Goal: Obtain resource: Download file/media

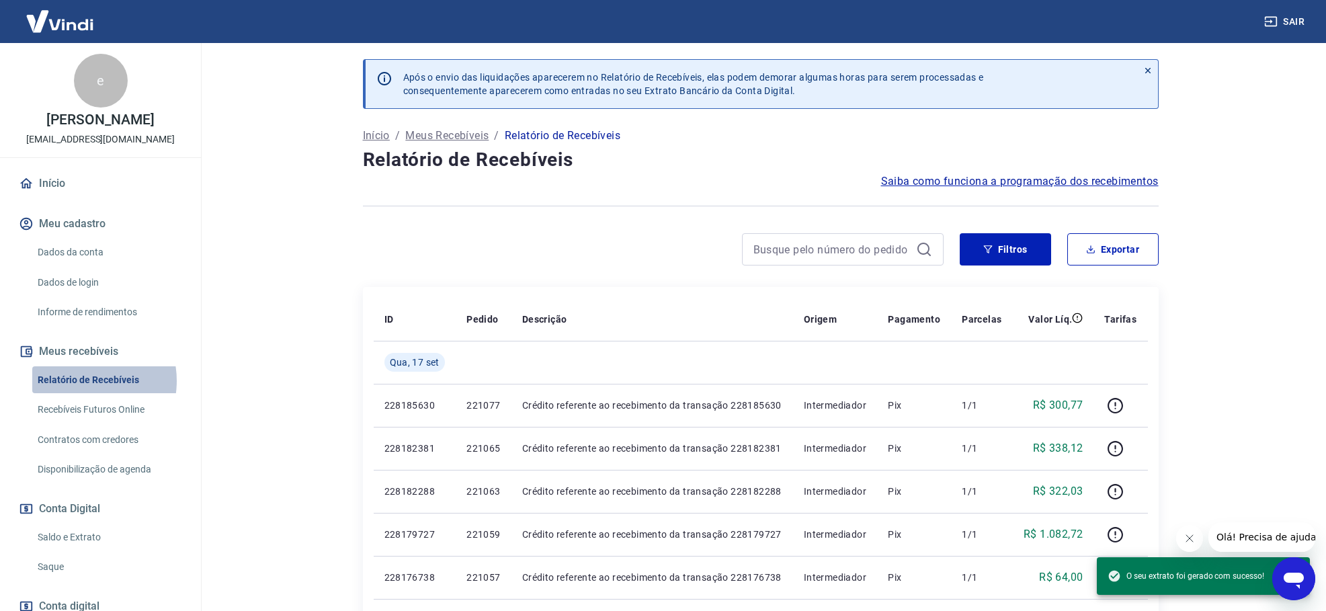
click at [79, 380] on link "Relatório de Recebíveis" at bounding box center [108, 380] width 153 height 28
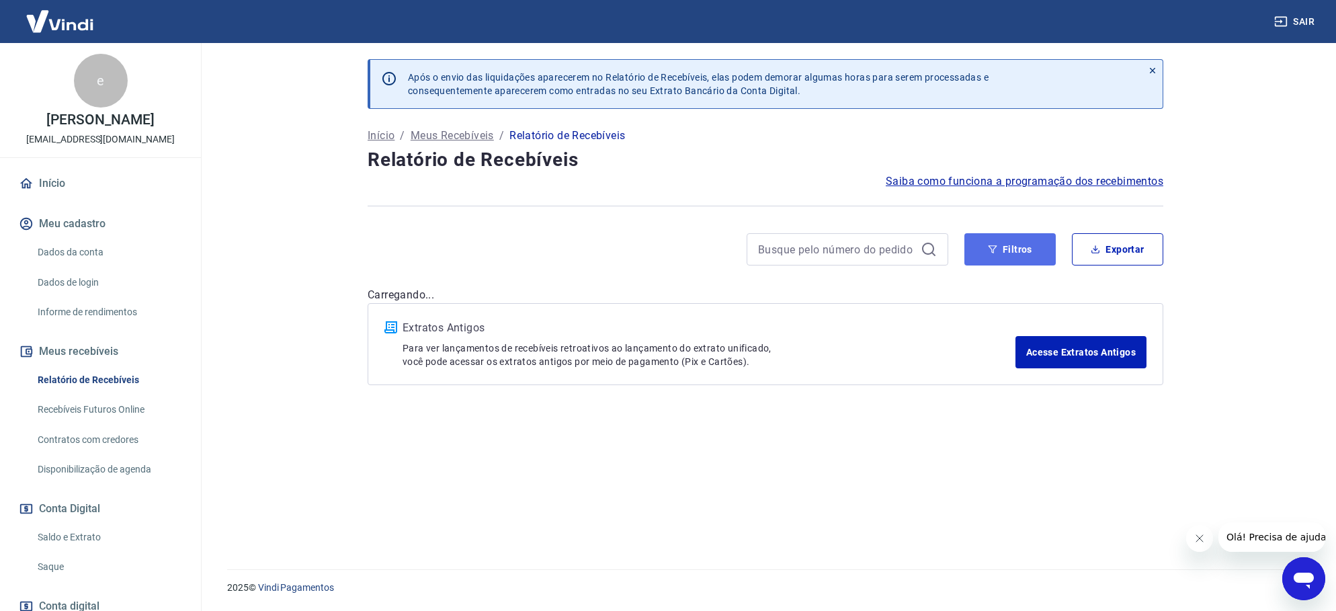
click at [1019, 253] on button "Filtros" at bounding box center [1009, 249] width 91 height 32
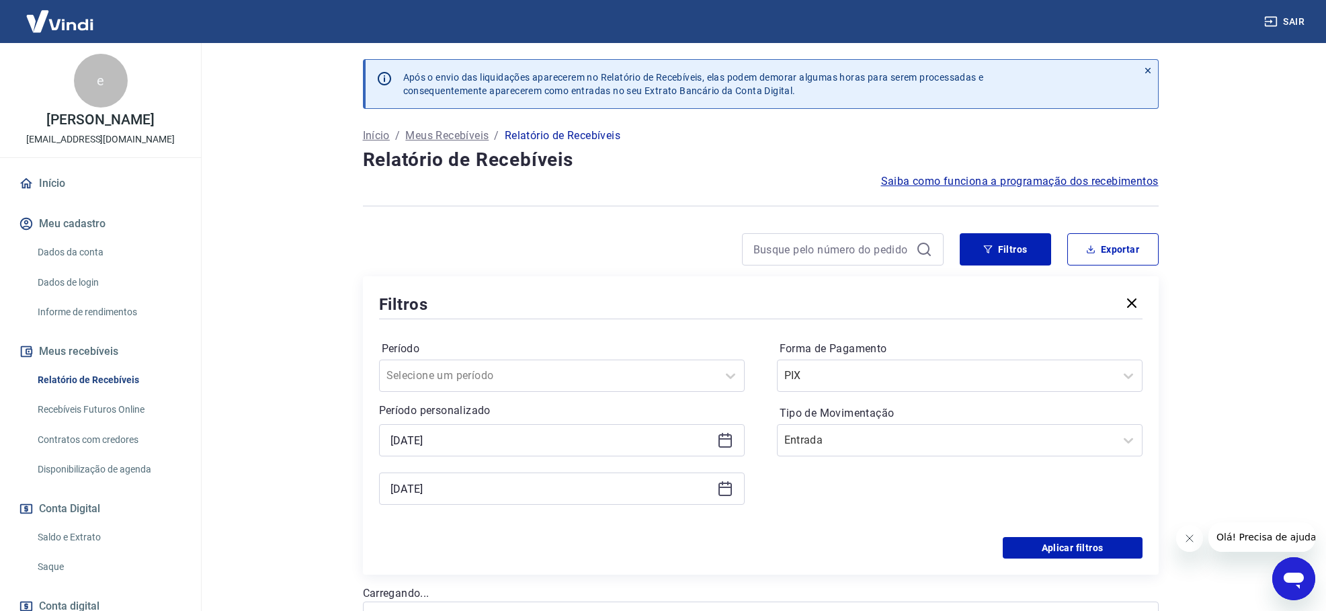
click at [727, 442] on icon at bounding box center [725, 440] width 16 height 16
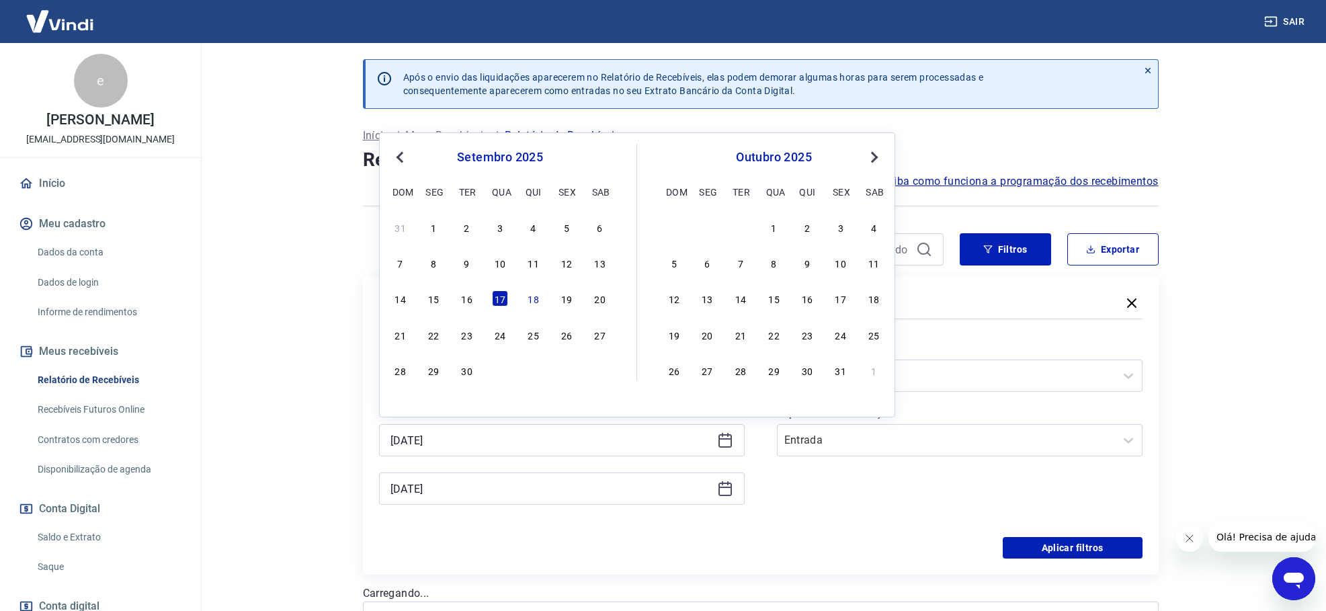
click at [390, 159] on div "setembro 2025" at bounding box center [499, 157] width 219 height 16
click at [401, 158] on span "Previous Month" at bounding box center [401, 156] width 0 height 15
click at [571, 229] on div "1" at bounding box center [566, 227] width 16 height 16
type input "01/08/2025"
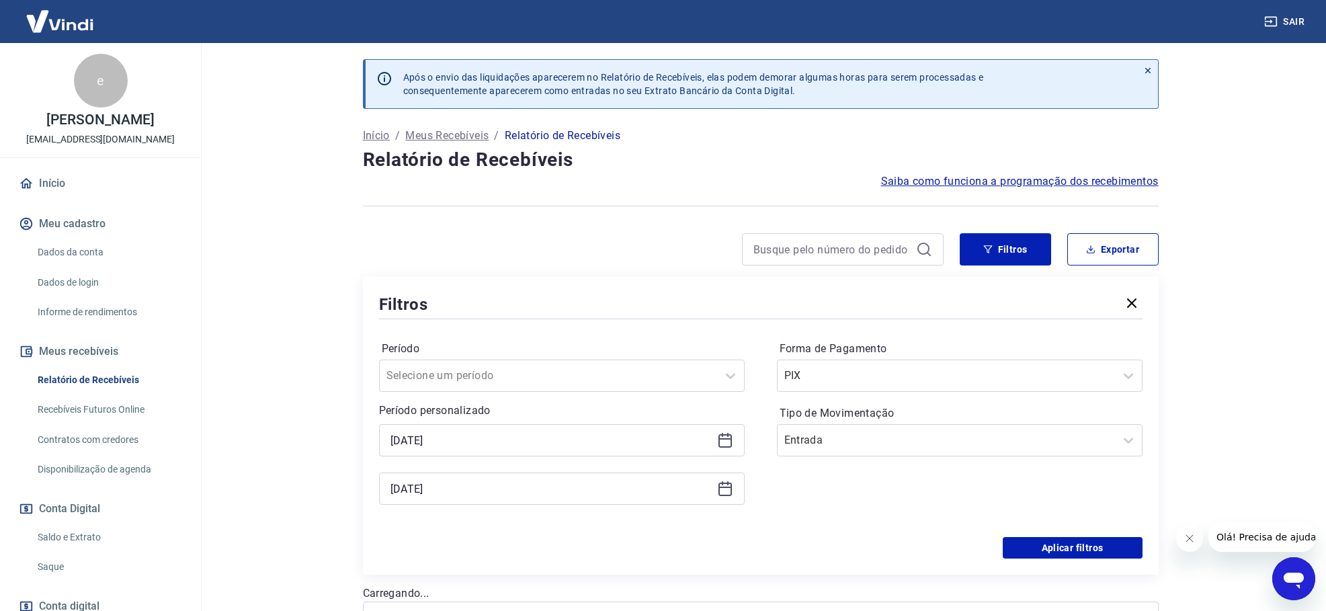
click at [727, 495] on icon at bounding box center [724, 489] width 13 height 13
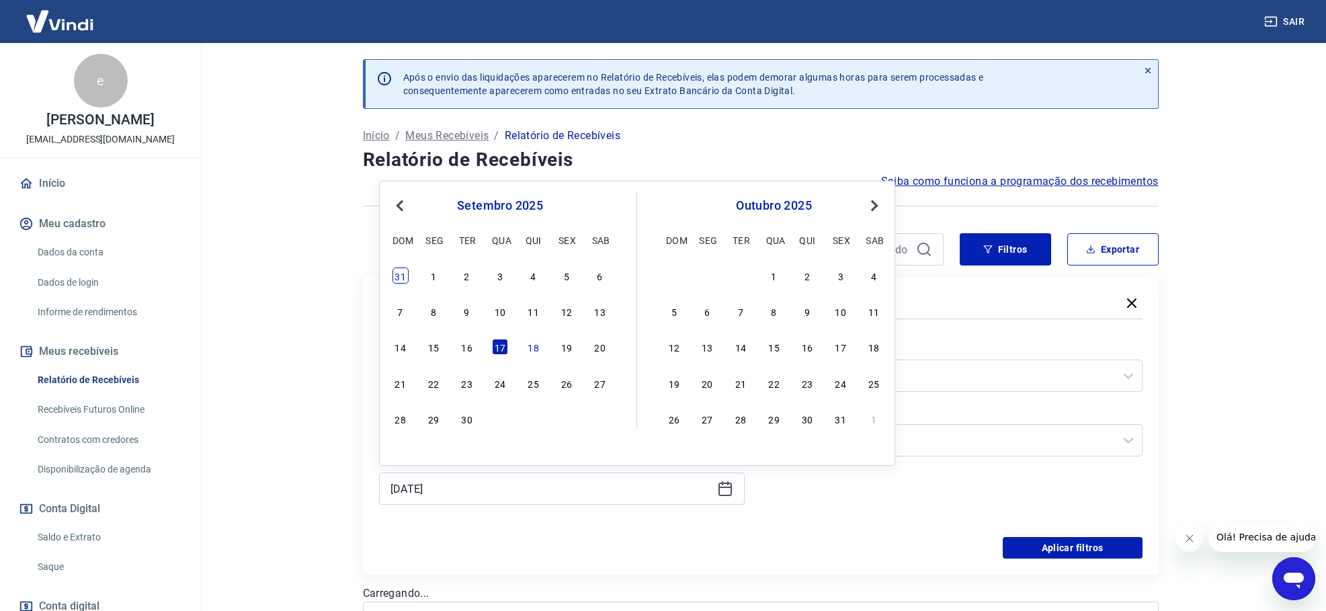
click at [399, 279] on div "31" at bounding box center [400, 275] width 16 height 16
type input "31/08/2025"
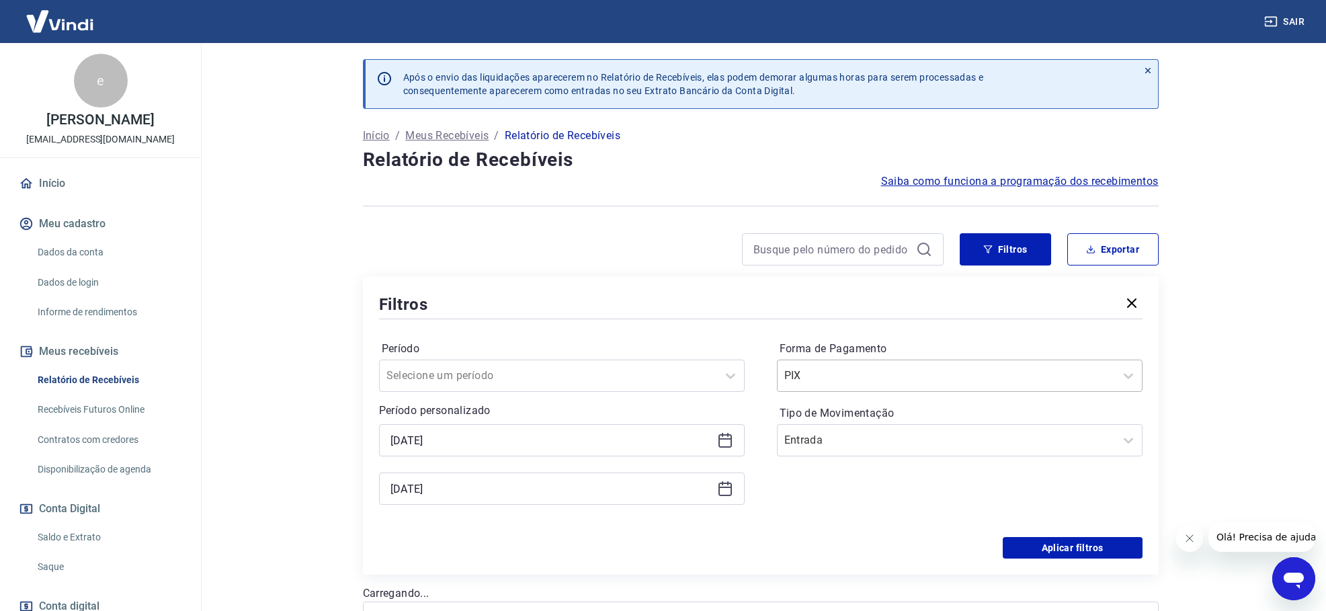
click at [927, 372] on div at bounding box center [946, 375] width 324 height 19
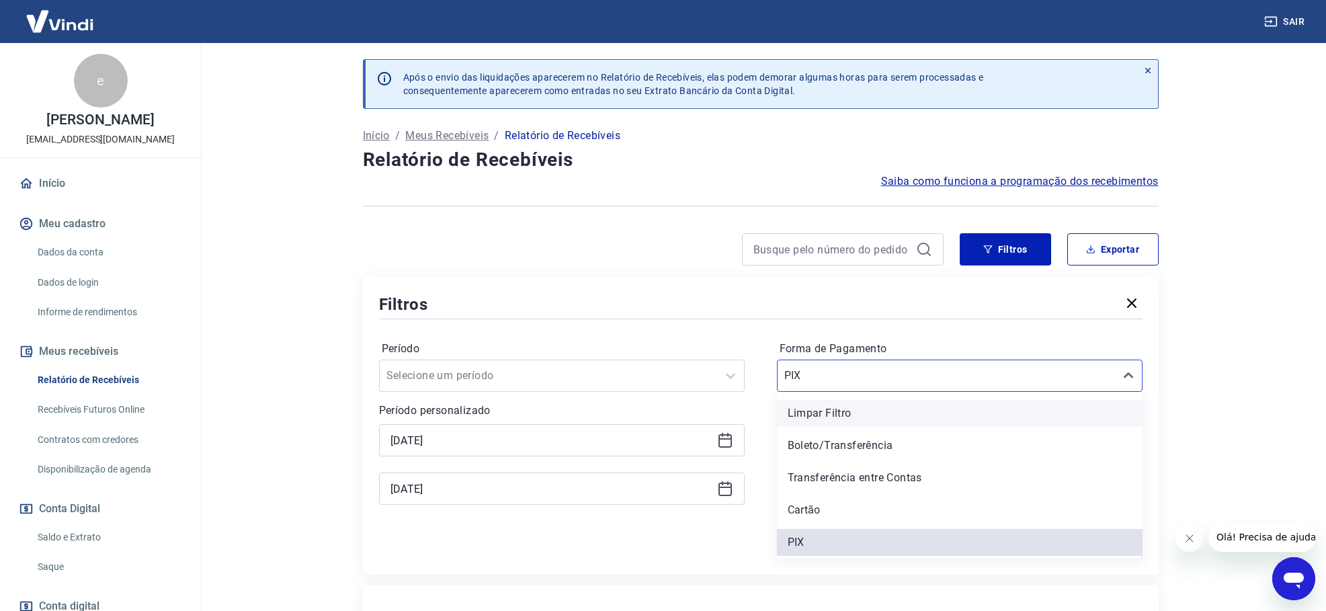
click at [831, 419] on div "Limpar Filtro" at bounding box center [960, 413] width 366 height 27
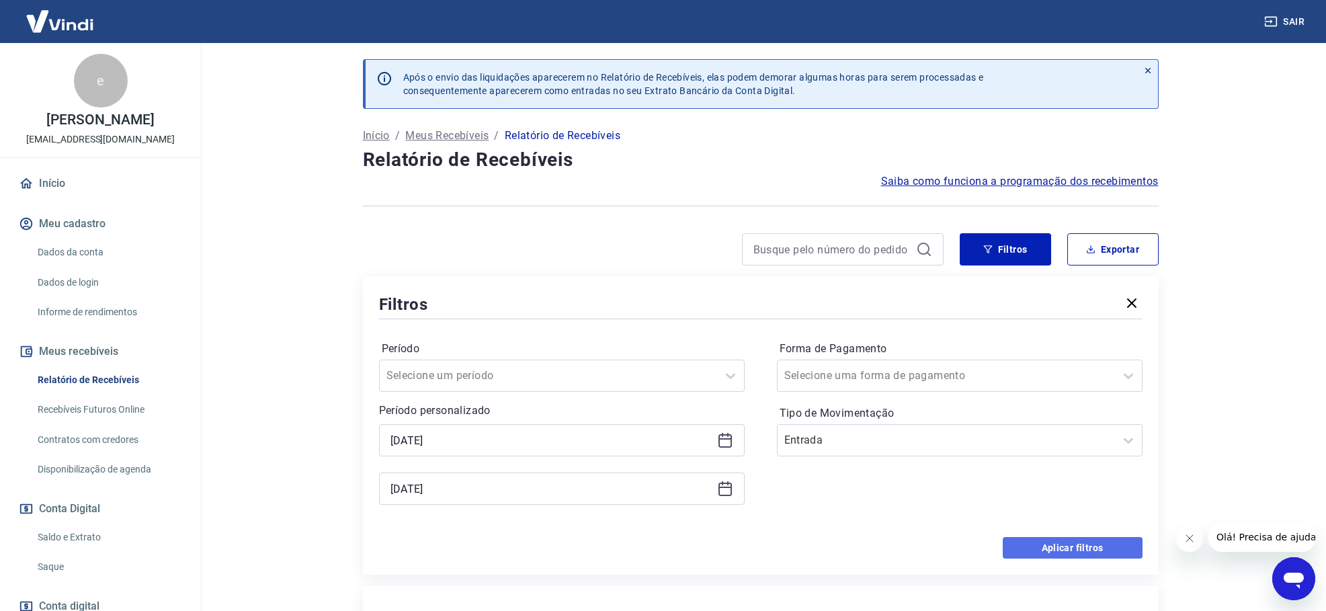
click at [1106, 543] on button "Aplicar filtros" at bounding box center [1073, 548] width 140 height 22
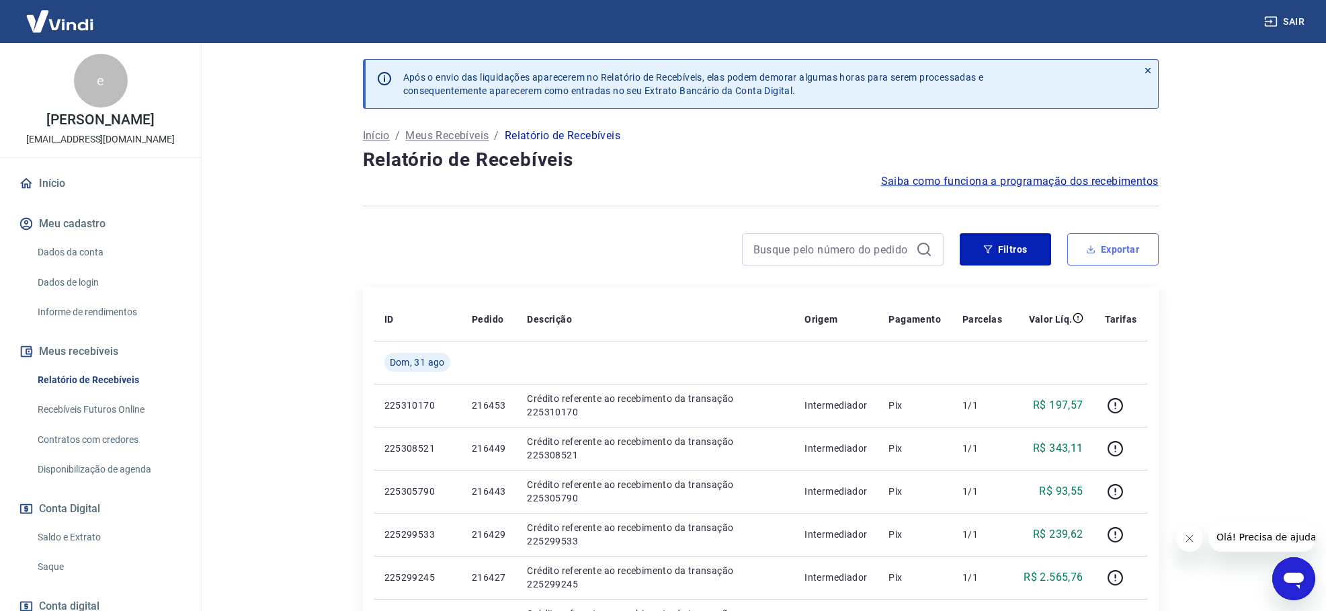
click at [1119, 252] on button "Exportar" at bounding box center [1112, 249] width 91 height 32
type input "01/08/2025"
type input "31/08/2025"
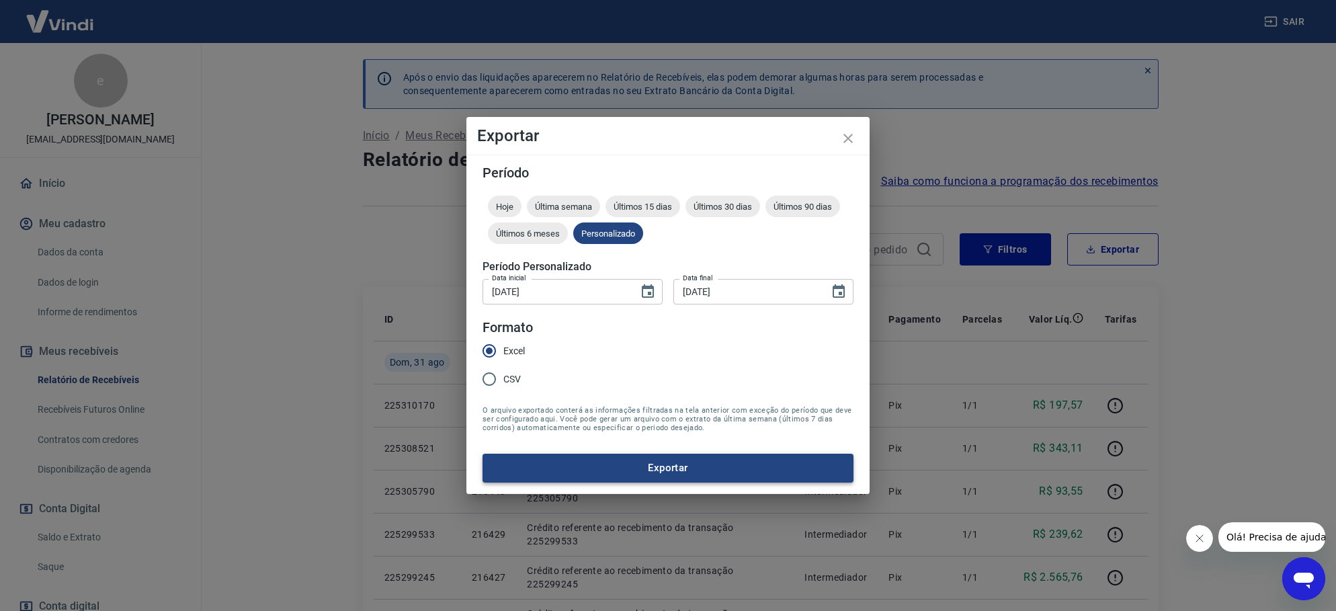
click at [696, 472] on button "Exportar" at bounding box center [668, 468] width 371 height 28
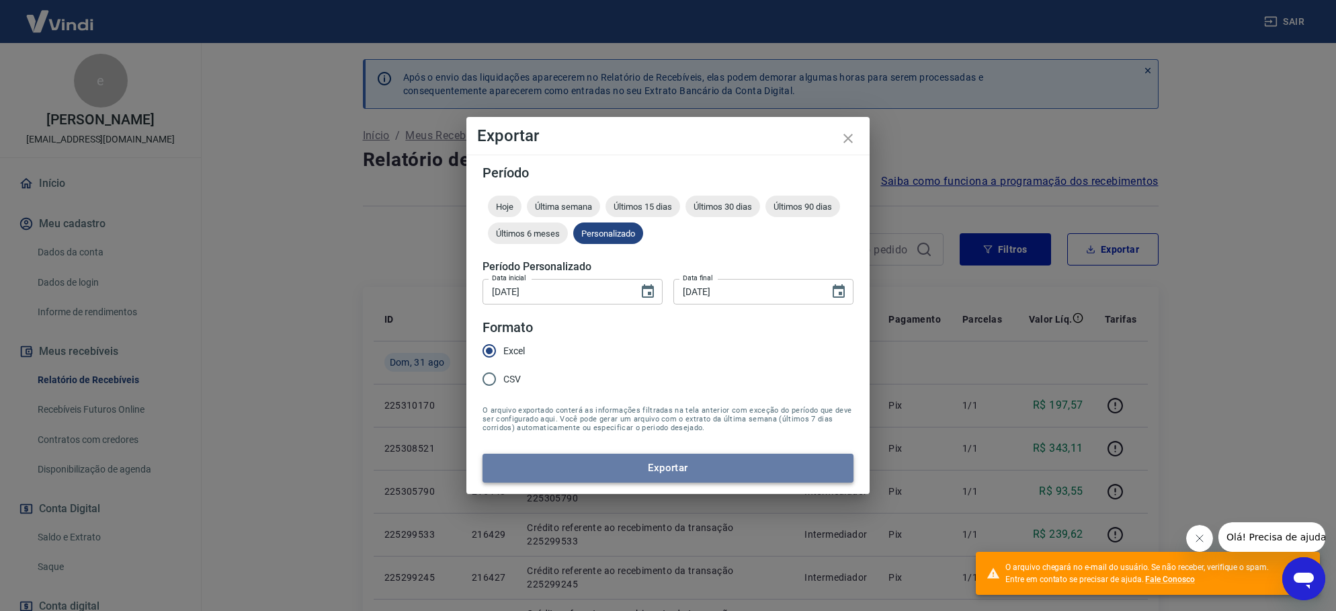
click at [725, 466] on button "Exportar" at bounding box center [668, 468] width 371 height 28
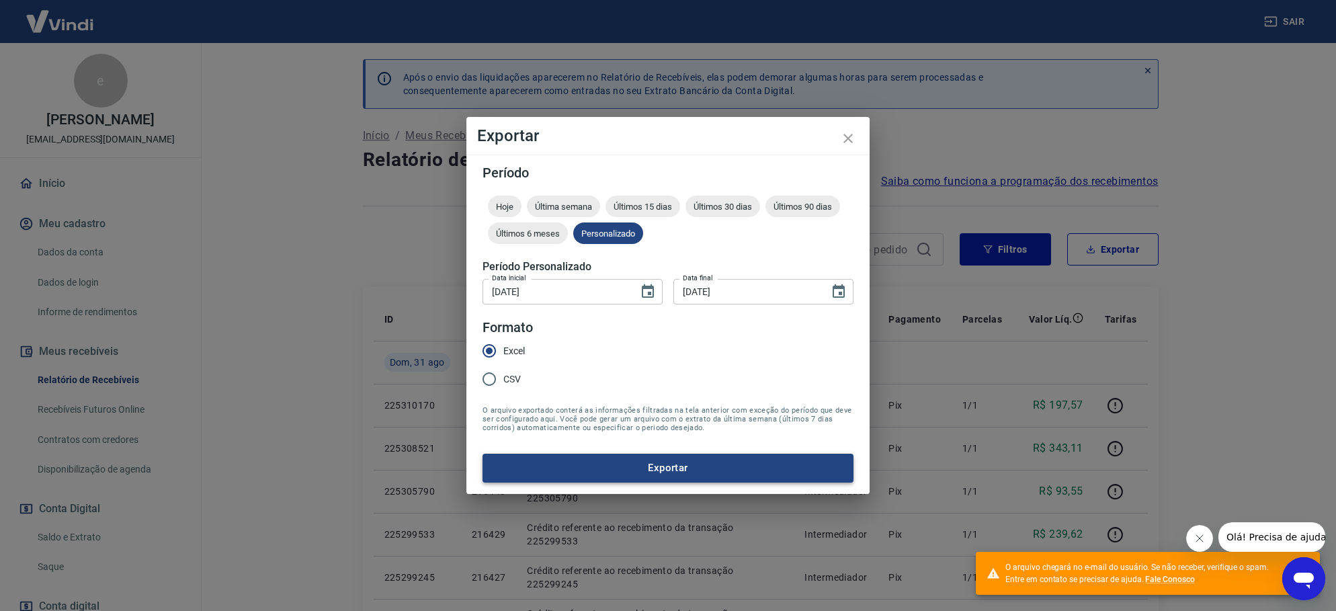
click at [680, 470] on button "Exportar" at bounding box center [668, 468] width 371 height 28
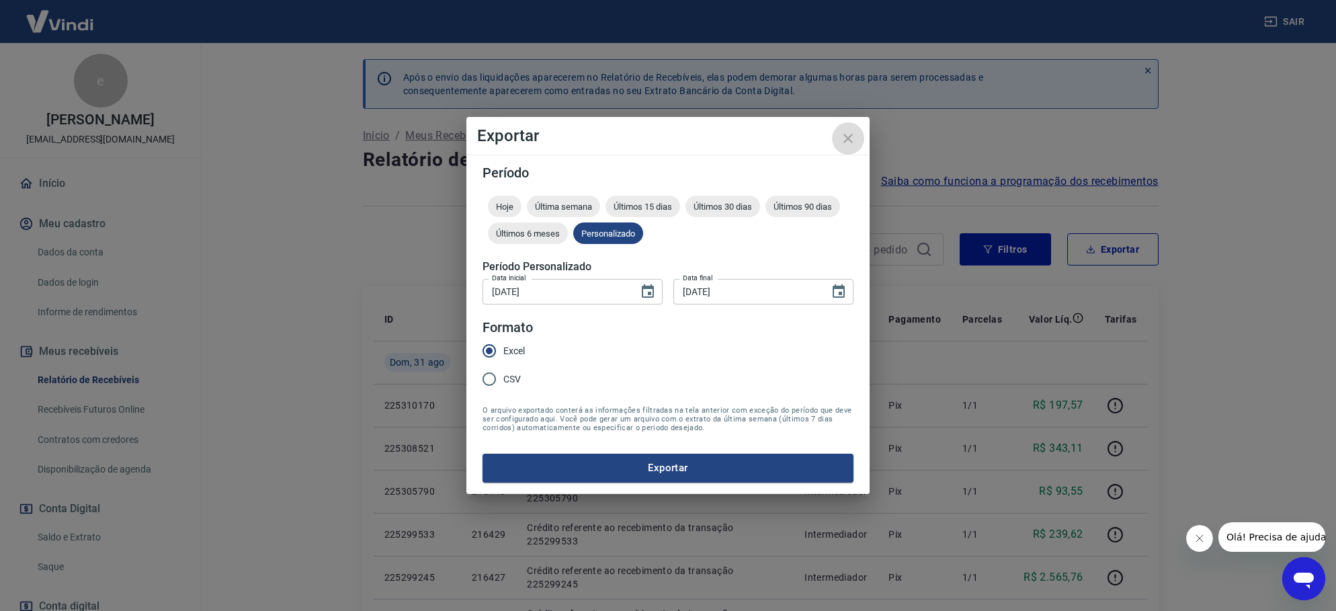
click at [849, 144] on icon "close" at bounding box center [848, 138] width 16 height 16
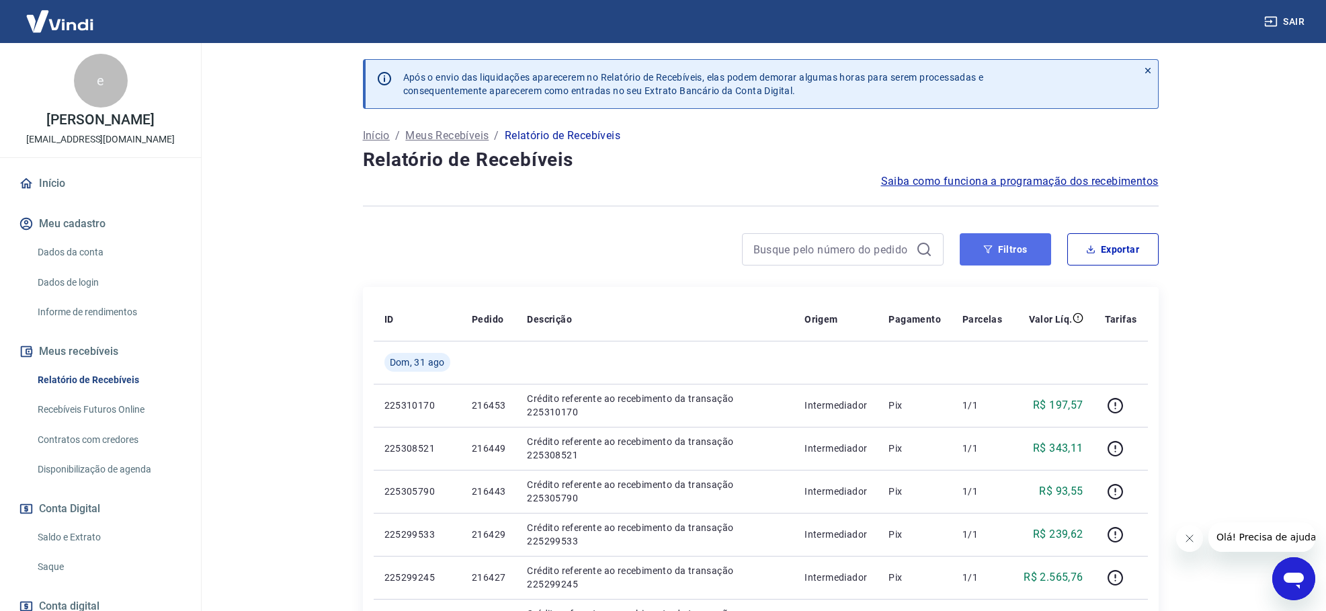
click at [1015, 255] on button "Filtros" at bounding box center [1005, 249] width 91 height 32
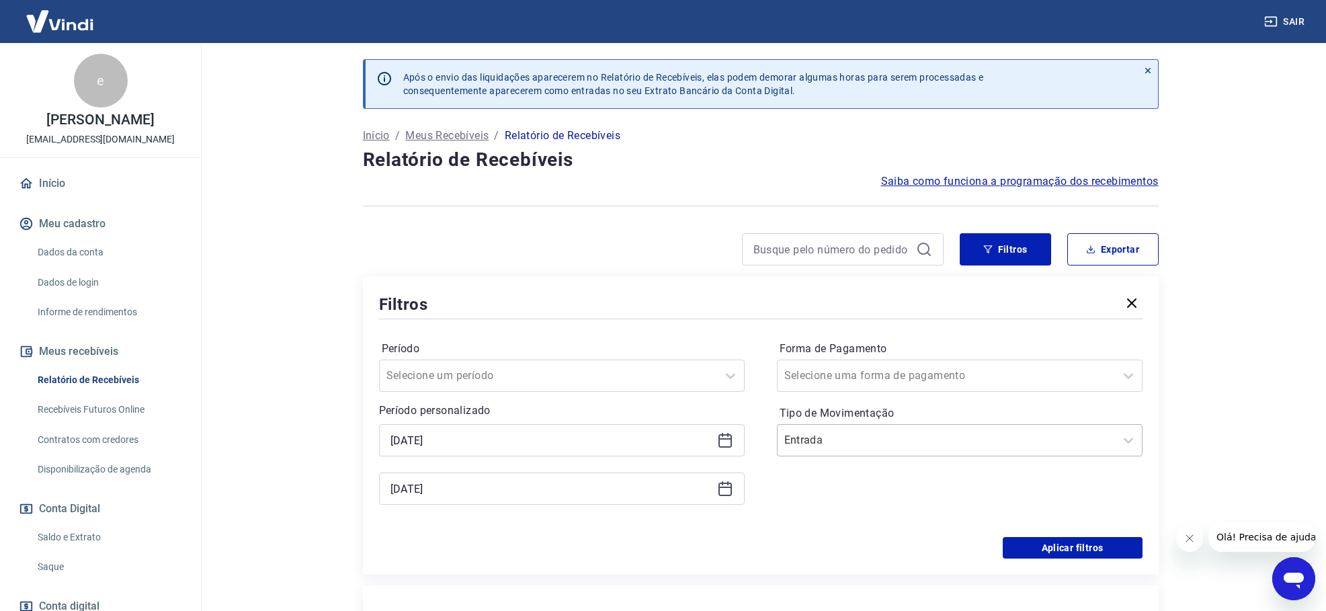
click at [825, 442] on input "Tipo de Movimentação" at bounding box center [852, 440] width 136 height 16
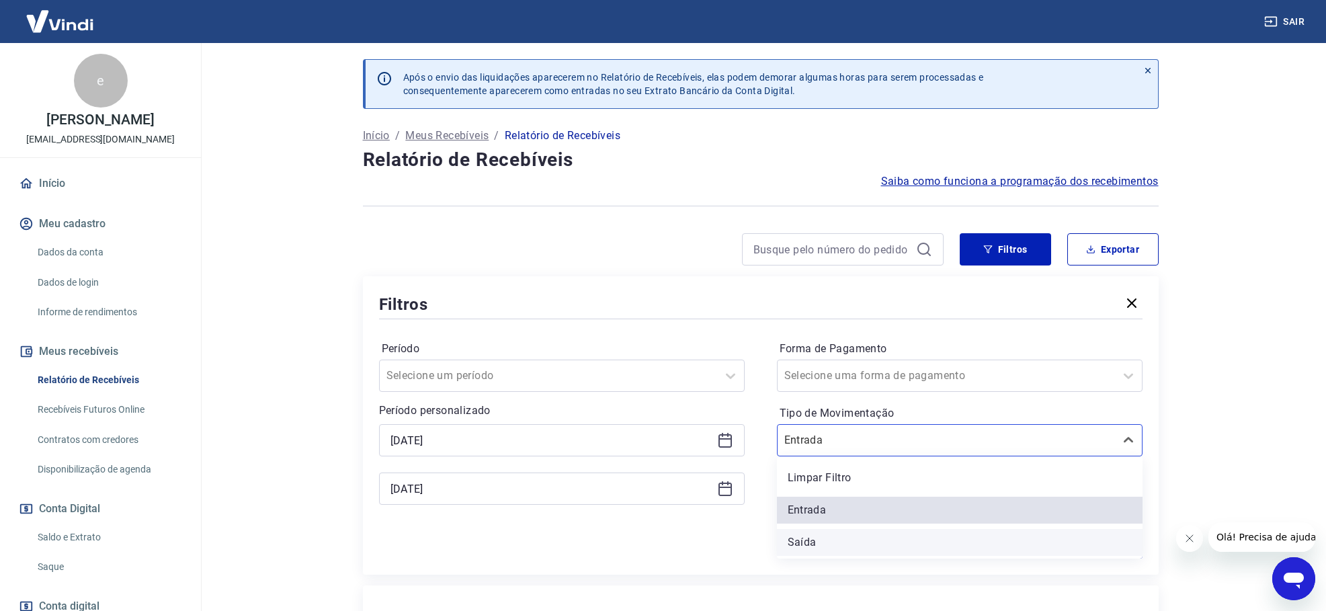
click at [787, 539] on div "Saída" at bounding box center [960, 542] width 366 height 27
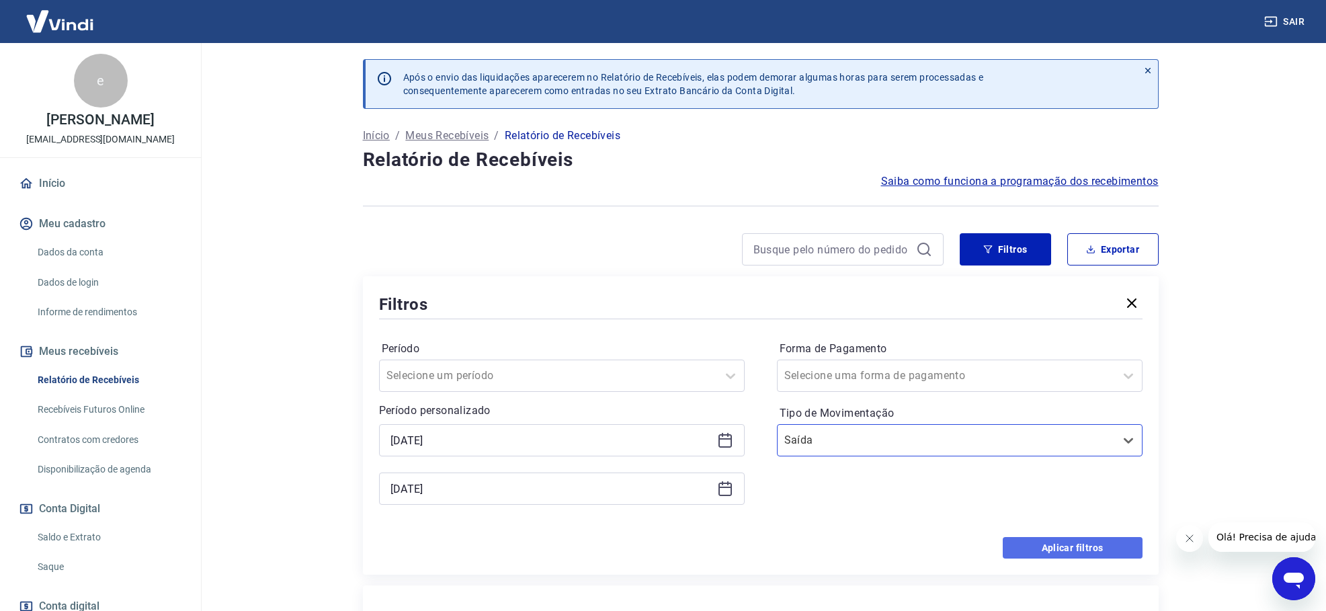
click at [1056, 546] on button "Aplicar filtros" at bounding box center [1073, 548] width 140 height 22
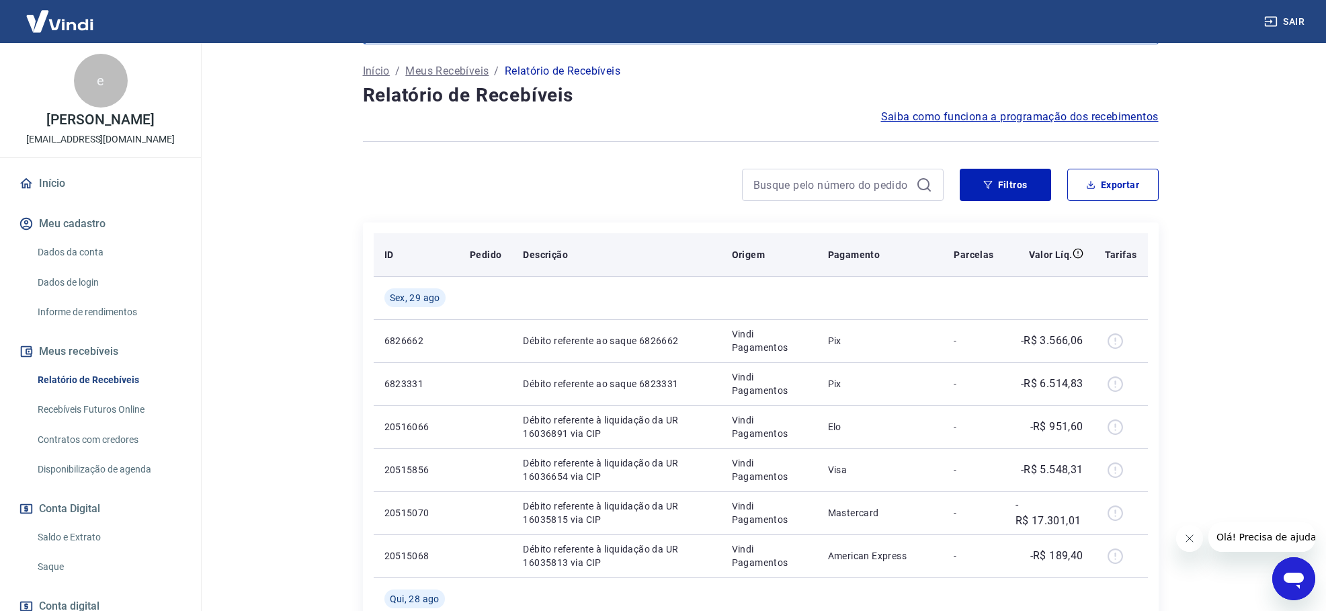
scroll to position [134, 0]
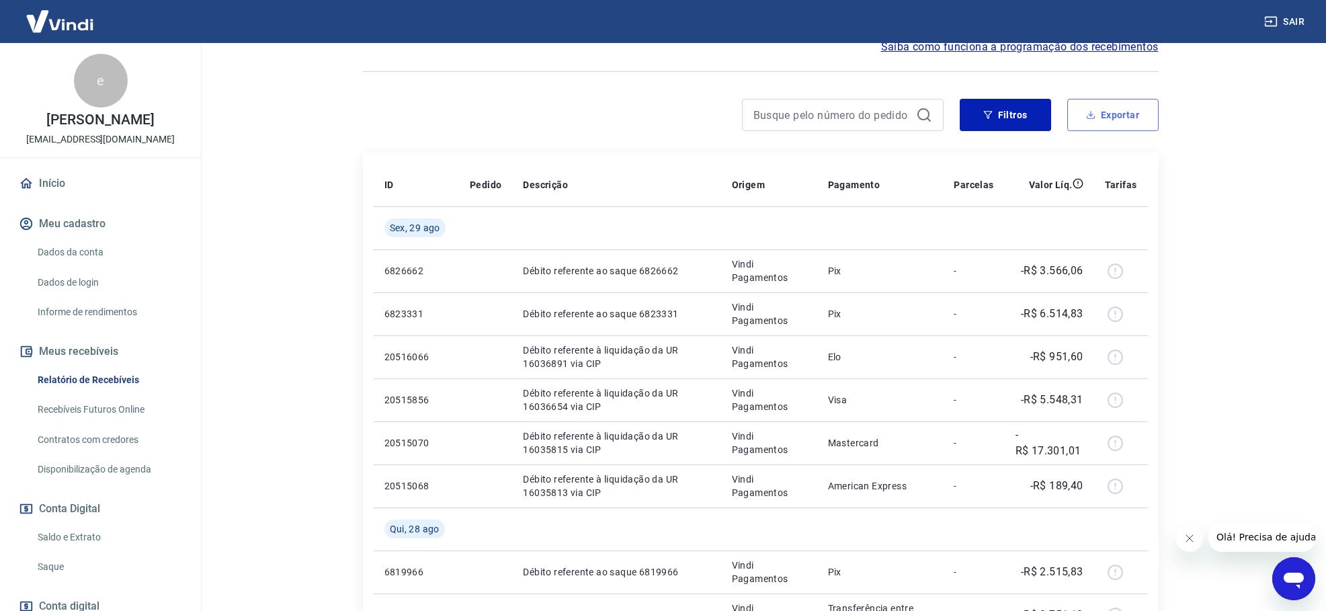
click at [1133, 122] on button "Exportar" at bounding box center [1112, 115] width 91 height 32
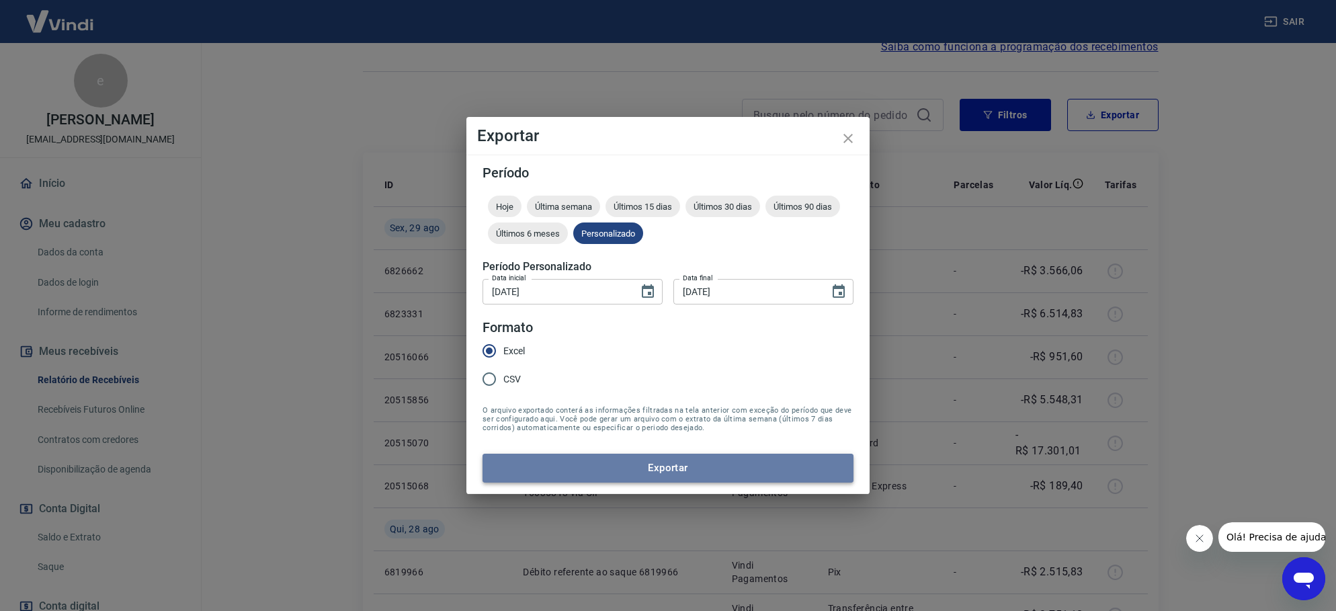
click at [696, 468] on button "Exportar" at bounding box center [668, 468] width 371 height 28
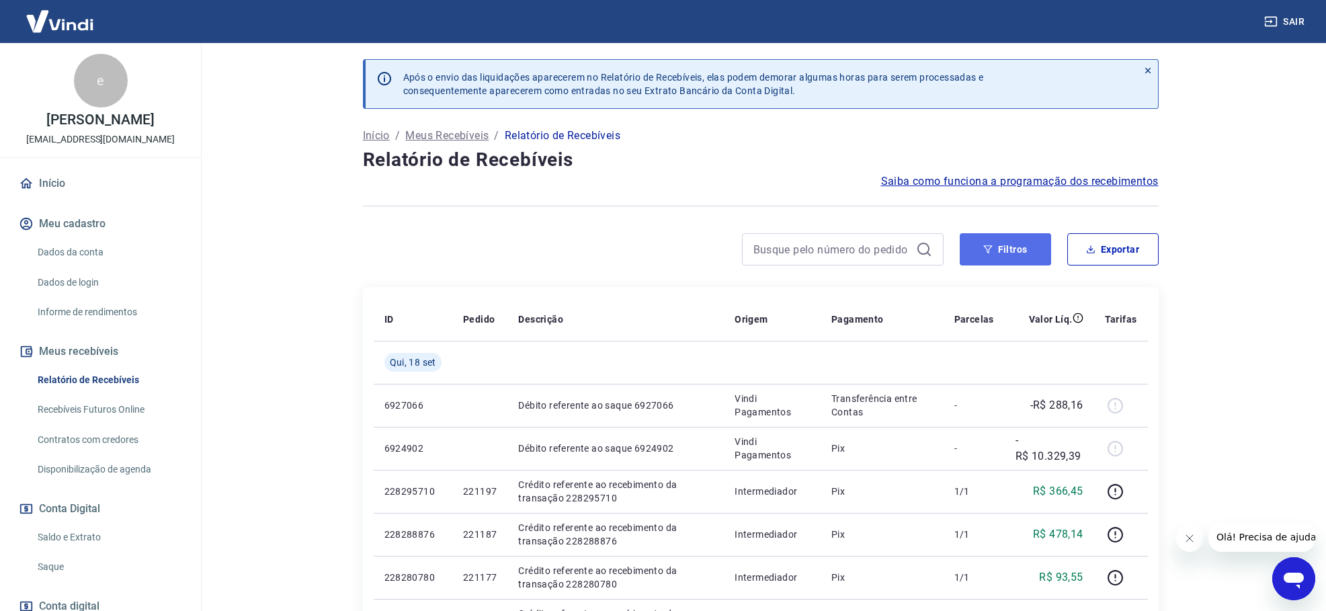
click at [997, 247] on button "Filtros" at bounding box center [1005, 249] width 91 height 32
